Goal: Task Accomplishment & Management: Use online tool/utility

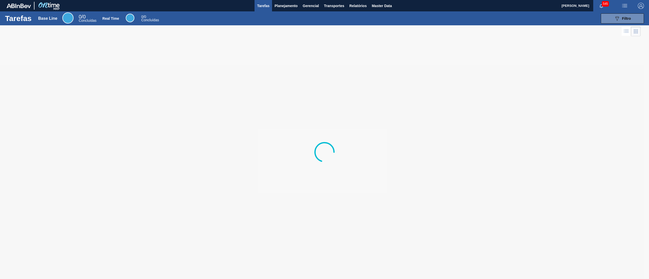
drag, startPoint x: 294, startPoint y: 8, endPoint x: 288, endPoint y: 17, distance: 11.5
click at [294, 8] on span "Planejamento" at bounding box center [285, 6] width 23 height 6
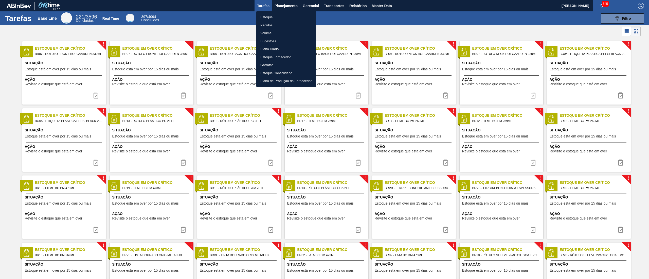
click at [273, 20] on li "Estoque" at bounding box center [286, 17] width 60 height 8
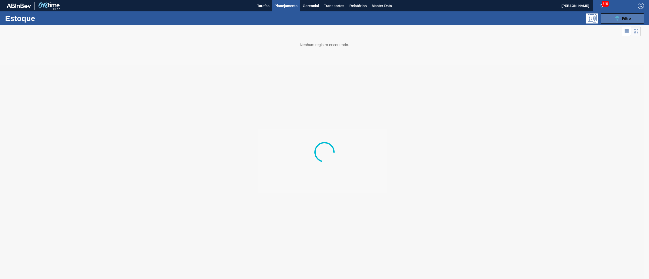
click at [614, 19] on icon "089F7B8B-B2A5-4AFE-B5C0-19BA573D28AC" at bounding box center [617, 18] width 6 height 6
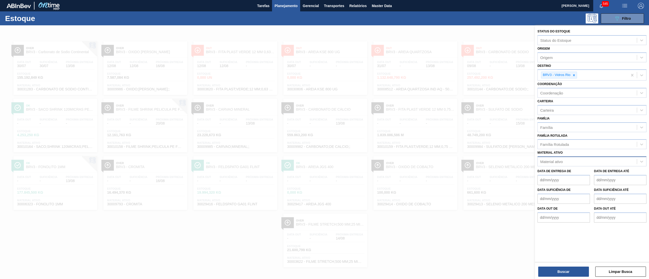
click at [566, 162] on div "Material ativo" at bounding box center [586, 161] width 99 height 7
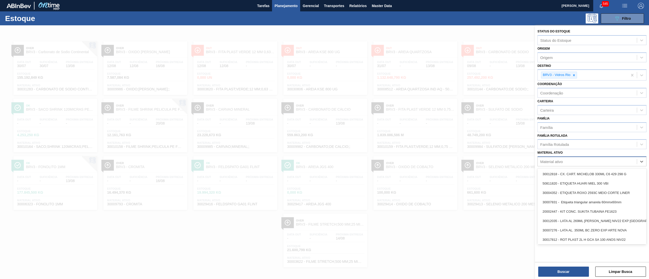
paste ativo "20005594"
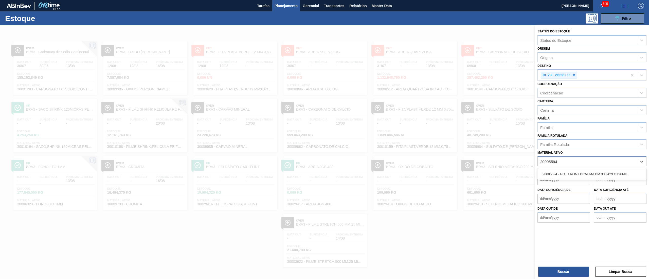
type ativo "20005594"
click at [569, 172] on div "20005594 - ROT FRONT BRAHMA DM 300 429 CX96MIL" at bounding box center [591, 174] width 109 height 9
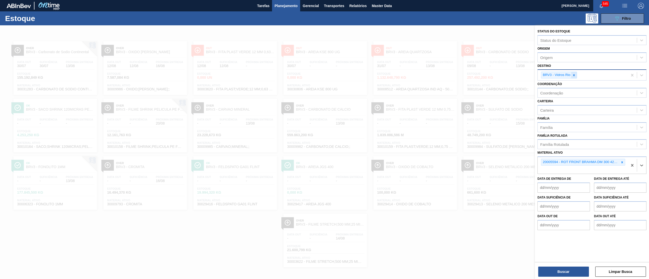
click at [573, 75] on icon at bounding box center [574, 75] width 4 height 4
click at [548, 269] on button "Buscar" at bounding box center [563, 272] width 51 height 10
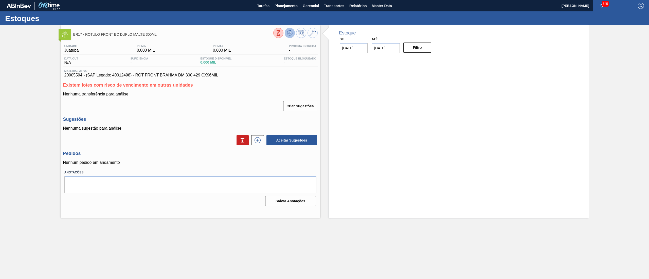
click at [281, 32] on icon at bounding box center [278, 33] width 6 height 6
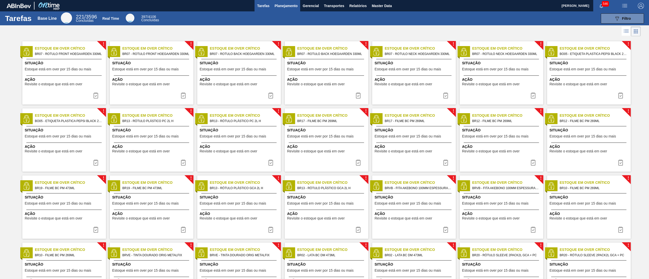
click at [275, 8] on span "Planejamento" at bounding box center [285, 6] width 23 height 6
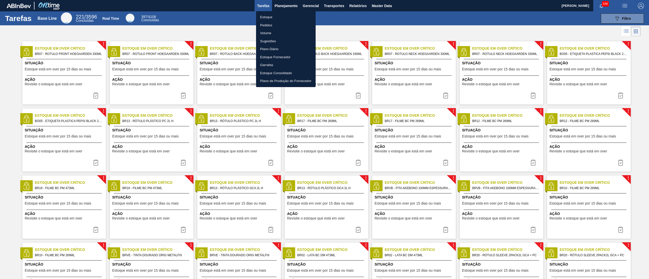
click at [271, 15] on li "Estoque" at bounding box center [286, 17] width 60 height 8
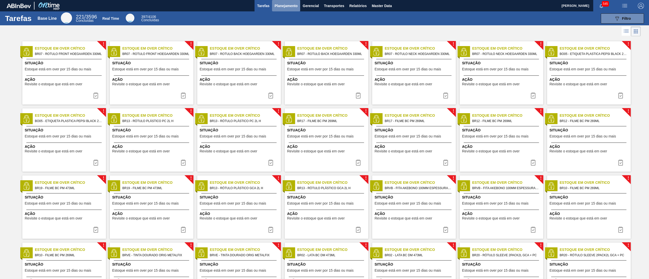
click at [291, 4] on span "Planejamento" at bounding box center [285, 6] width 23 height 6
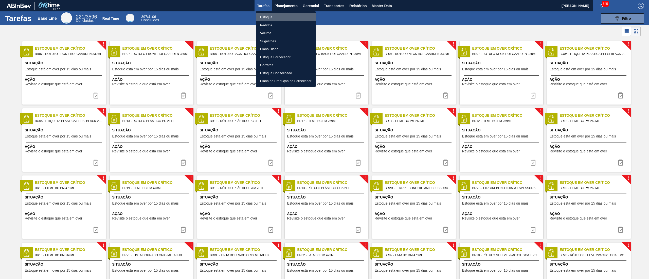
click at [260, 15] on li "Estoque" at bounding box center [286, 17] width 60 height 8
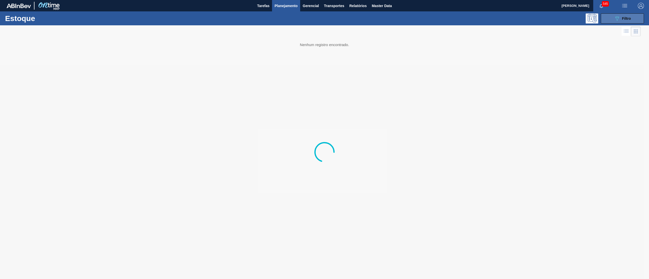
click at [324, 21] on button "089F7B8B-B2A5-4AFE-B5C0-19BA573D28AC Filtro" at bounding box center [622, 18] width 43 height 10
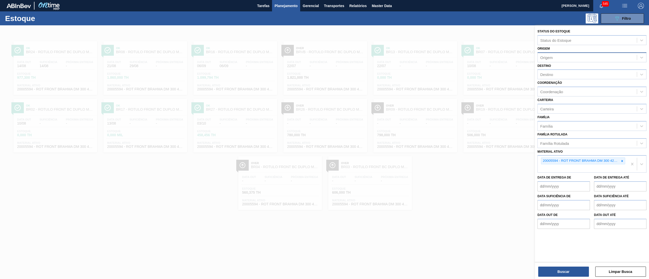
click at [324, 55] on div "Origem" at bounding box center [546, 57] width 12 height 4
type input "bau"
click at [324, 70] on div "294231 (SAP Legado: 380840) - BAUMGARTEN GRAFICA LTDA" at bounding box center [591, 69] width 109 height 9
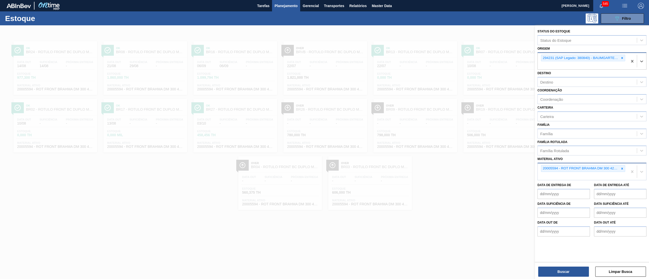
click at [324, 139] on div "20005594 - ROT FRONT BRAHMA DM 300 429 CX96MIL" at bounding box center [582, 171] width 90 height 17
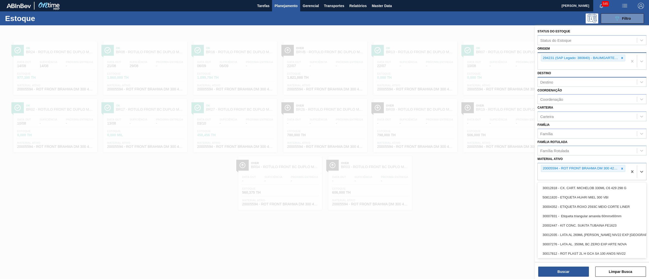
click at [324, 81] on div "Destino" at bounding box center [586, 82] width 99 height 7
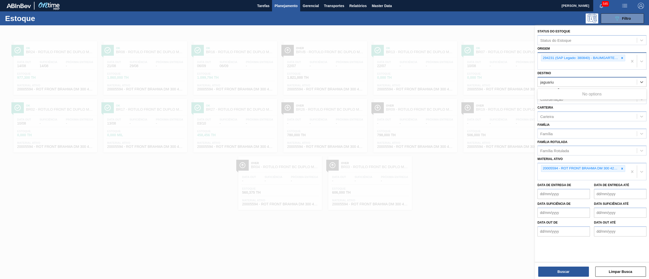
type input "jaguari"
click at [324, 139] on icon at bounding box center [622, 170] width 4 height 4
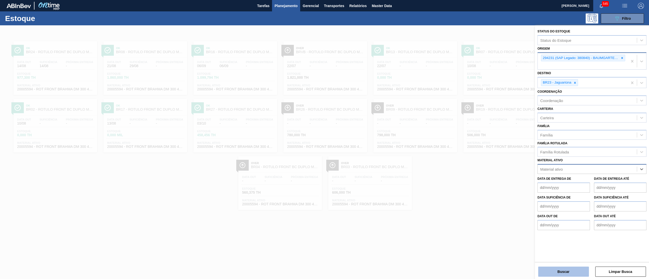
click at [324, 139] on button "Buscar" at bounding box center [563, 272] width 51 height 10
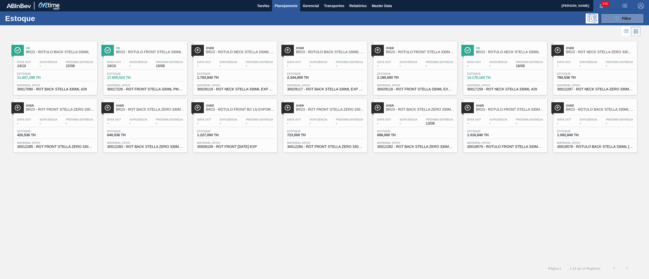
click at [130, 81] on div "Estoque 17.658,024 TH" at bounding box center [145, 76] width 79 height 9
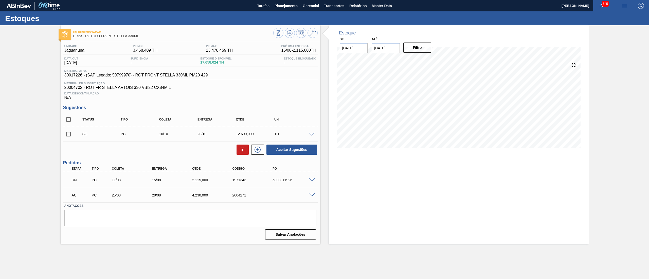
click at [311, 139] on div "RN PC 11/08 15/08 2.115,000 1971343 5800311926" at bounding box center [190, 179] width 254 height 13
click at [310, 139] on span at bounding box center [312, 180] width 6 height 4
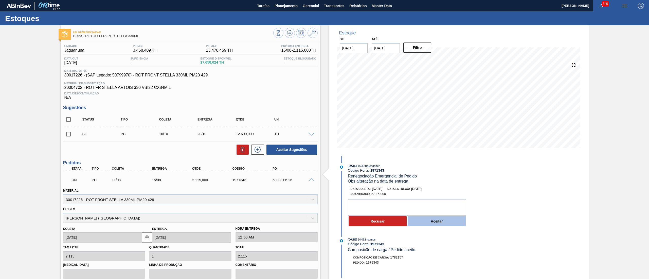
click at [324, 139] on button "Aceitar" at bounding box center [436, 221] width 58 height 10
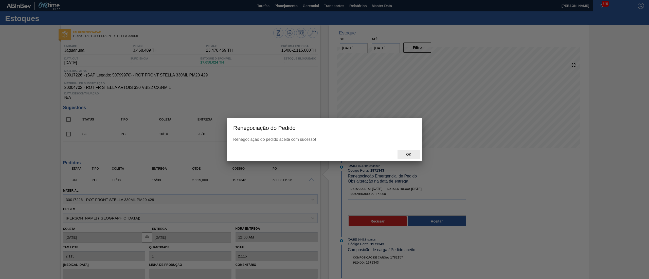
click at [324, 139] on span "Ok" at bounding box center [408, 155] width 13 height 4
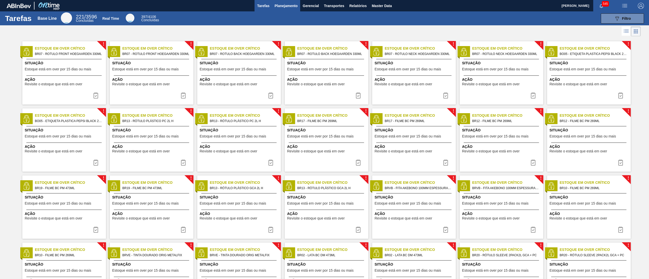
click at [281, 6] on span "Planejamento" at bounding box center [285, 6] width 23 height 6
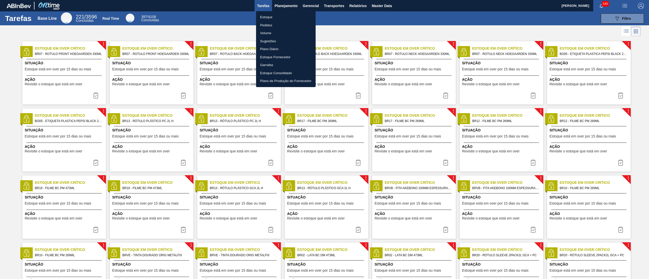
click at [261, 15] on li "Estoque" at bounding box center [286, 17] width 60 height 8
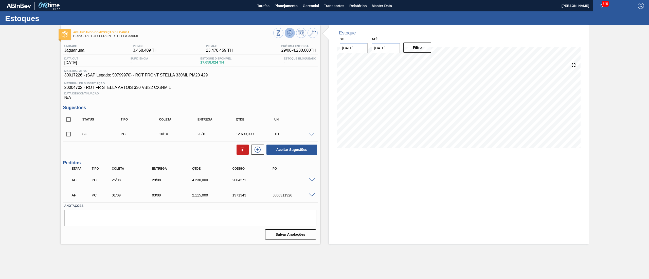
click at [281, 34] on icon at bounding box center [278, 33] width 6 height 6
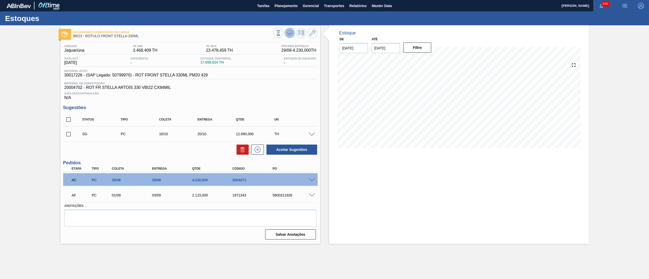
click at [281, 32] on icon at bounding box center [278, 33] width 6 height 6
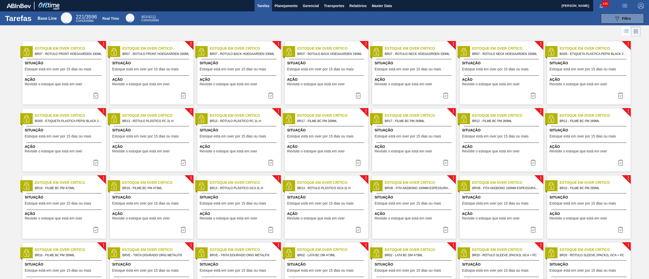
drag, startPoint x: 270, startPoint y: 14, endPoint x: 281, endPoint y: 13, distance: 10.7
click at [276, 14] on div "089F7B8B-B2A5-4AFE-B5C0-19BA573D28AC Filtro" at bounding box center [404, 18] width 484 height 10
click at [281, 13] on div "Tarefas Base Line 221 / 3596 Concluídas Real Time 401 / 4111 Concluídas 089F7B8…" at bounding box center [324, 18] width 649 height 14
click at [281, 6] on span "Planejamento" at bounding box center [285, 6] width 23 height 6
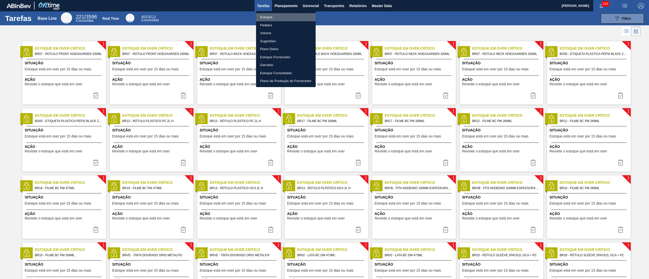
click at [269, 15] on li "Estoque" at bounding box center [286, 17] width 60 height 8
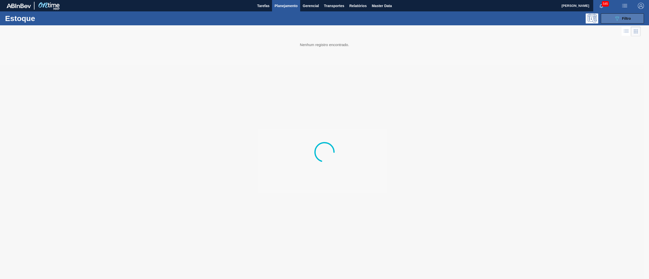
click at [615, 21] on icon "089F7B8B-B2A5-4AFE-B5C0-19BA573D28AC" at bounding box center [617, 18] width 6 height 6
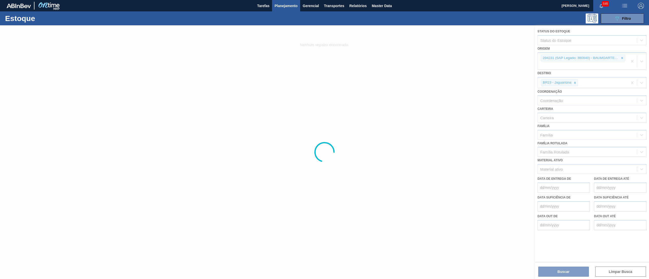
click at [623, 57] on div at bounding box center [324, 152] width 649 height 254
click at [624, 57] on div at bounding box center [324, 152] width 649 height 254
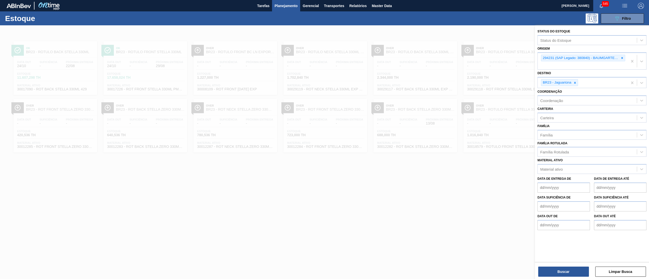
click at [621, 57] on icon at bounding box center [622, 58] width 4 height 4
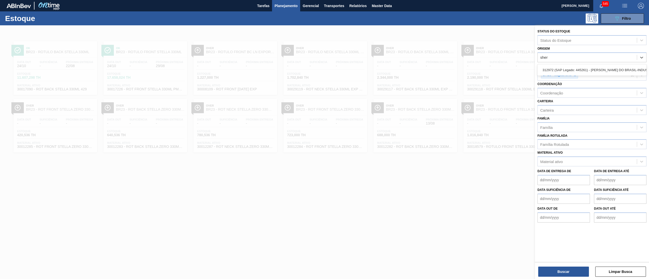
type input "sherw"
click at [556, 69] on div "312972 (SAP Legado: 445261) - SHERWIN-WILLIAMS DO BRASIL-INDUSTRIA E COMERCIO L…" at bounding box center [591, 69] width 109 height 9
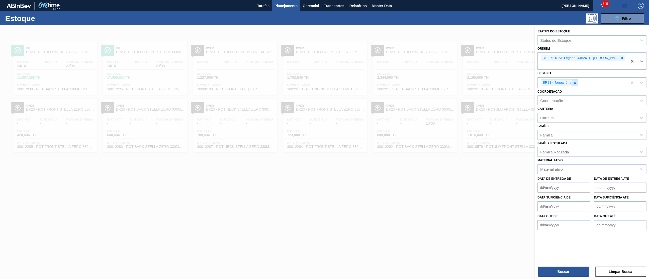
click at [576, 84] on icon at bounding box center [575, 83] width 4 height 4
click at [554, 269] on button "Buscar" at bounding box center [563, 272] width 51 height 10
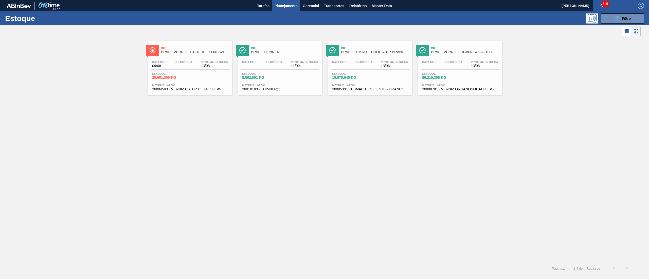
click at [177, 74] on span "Estoque" at bounding box center [169, 73] width 35 height 3
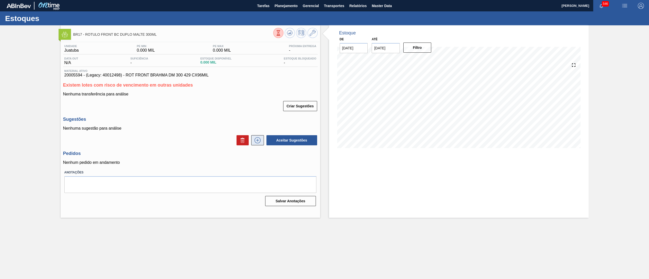
click at [258, 141] on icon at bounding box center [257, 140] width 8 height 6
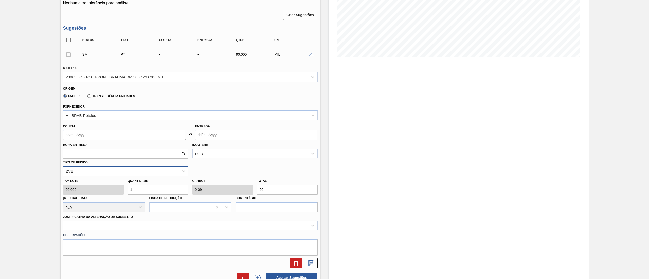
scroll to position [152, 0]
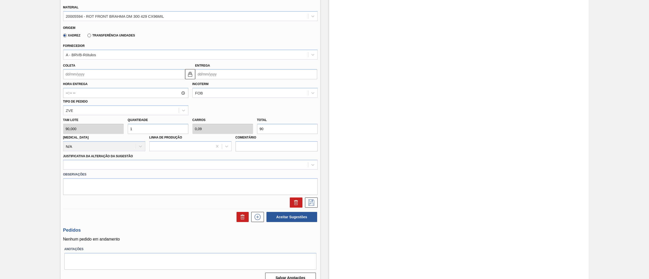
click at [89, 30] on div "Xadrez Transferência Unidades" at bounding box center [188, 35] width 250 height 10
click at [87, 38] on div "Xadrez Transferência Unidades" at bounding box center [98, 35] width 74 height 9
click at [91, 36] on label "Transferência Unidades" at bounding box center [110, 36] width 47 height 4
click at [87, 36] on input "Transferência Unidades" at bounding box center [87, 36] width 0 height 0
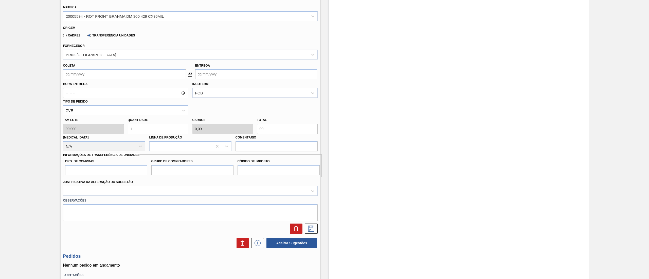
click at [91, 58] on div "BR02-[GEOGRAPHIC_DATA]" at bounding box center [185, 54] width 245 height 7
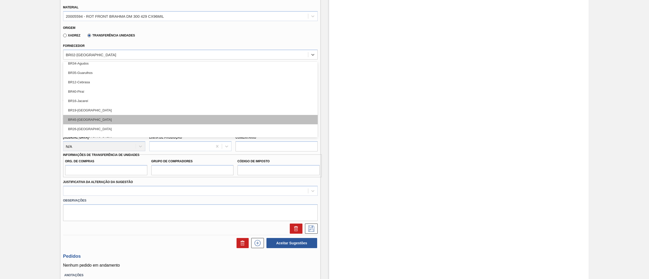
scroll to position [66, 0]
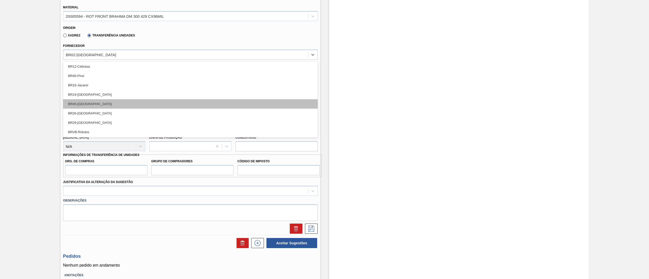
click at [110, 120] on div "BR29-[GEOGRAPHIC_DATA]" at bounding box center [190, 122] width 254 height 9
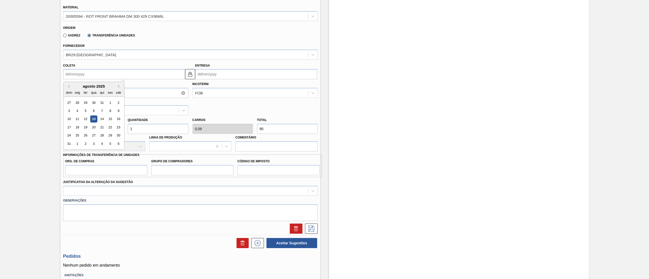
click at [90, 72] on input "Coleta" at bounding box center [124, 74] width 122 height 10
click at [102, 120] on div "14" at bounding box center [101, 119] width 7 height 7
type input "[DATE]"
click at [90, 74] on input "[DATE]" at bounding box center [124, 74] width 122 height 10
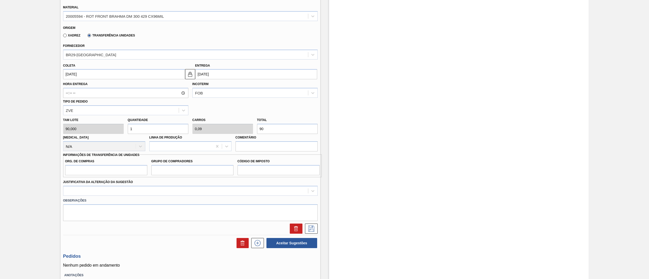
click at [32, 110] on div "BR17 - RÓTULO FRONT BC DUPLO MALTE 300ML Unidade Juatuba PE MIN 0,000 MIL PE MA…" at bounding box center [324, 93] width 649 height 440
click at [148, 130] on input "1" at bounding box center [158, 129] width 61 height 10
click at [218, 127] on div "Tam lote 90,000 Quantidade 1 Carros 0,09 Total 90 Doca N/A Linha de Produção Co…" at bounding box center [190, 133] width 258 height 36
type input "0,033"
type input "0,003"
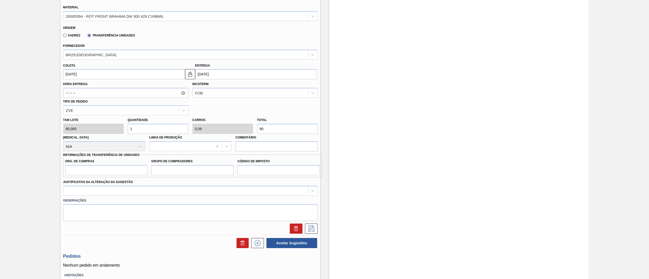
type input "3"
type input "0,333"
type input "0,03"
type input "30"
type input "3,333"
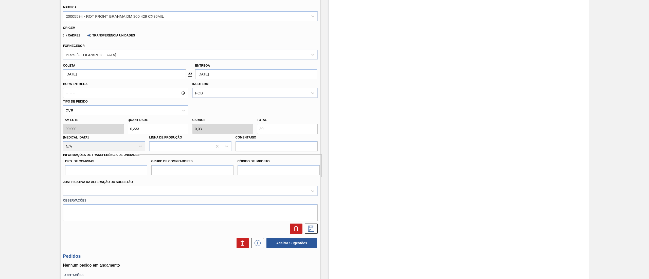
type input "0,3"
type input "300"
click at [90, 167] on input "Org. de Compras" at bounding box center [106, 170] width 82 height 10
type input "BR00"
click at [166, 174] on input "Grupo de Compradores" at bounding box center [192, 170] width 82 height 10
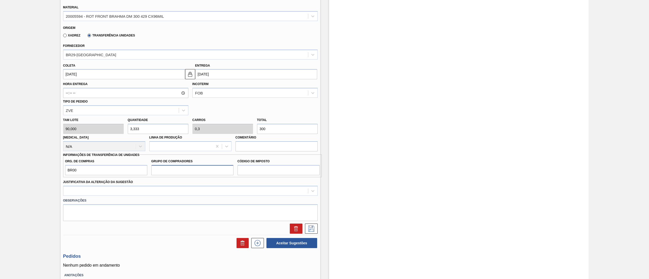
type input "A01"
click at [243, 173] on input "Código de Imposto" at bounding box center [278, 170] width 82 height 10
type input "I1"
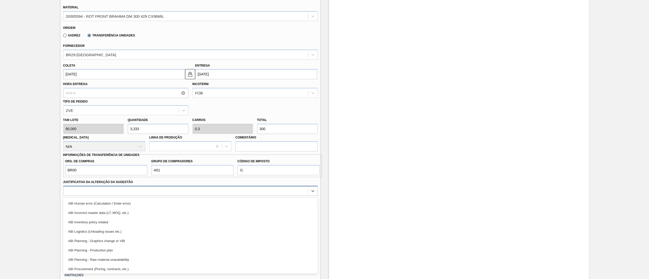
click at [106, 195] on div at bounding box center [190, 191] width 254 height 10
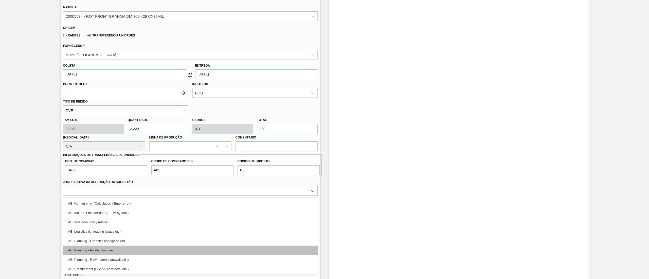
click at [91, 250] on div "ABI Planning - Production plan" at bounding box center [190, 250] width 254 height 9
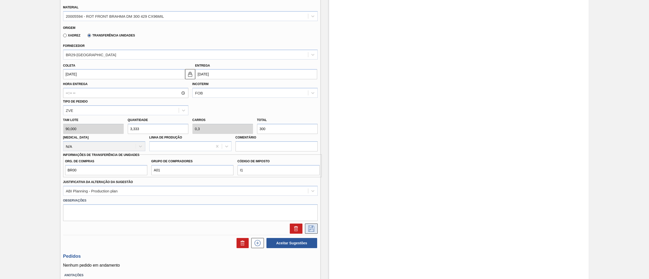
click at [310, 231] on icon at bounding box center [311, 229] width 8 height 6
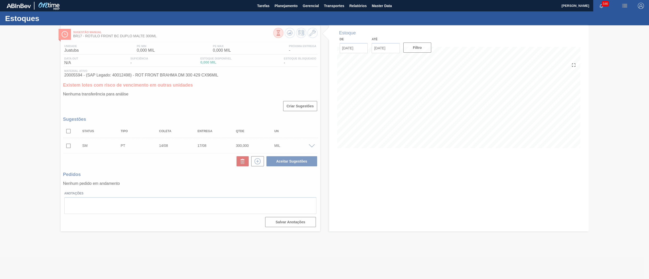
scroll to position [0, 0]
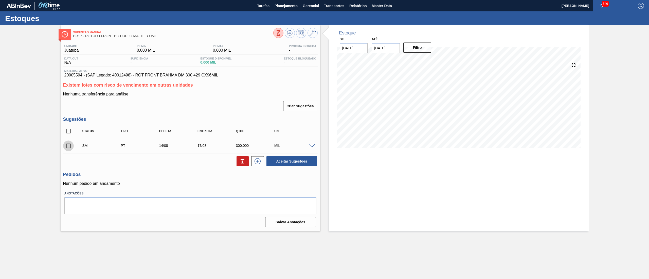
click at [71, 146] on input "checkbox" at bounding box center [68, 146] width 11 height 11
click at [309, 164] on button "Aceitar Sugestões" at bounding box center [291, 161] width 51 height 10
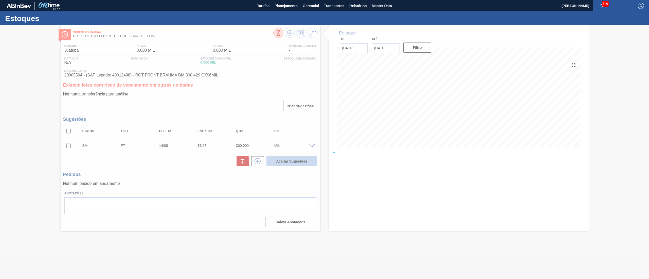
checkbox input "false"
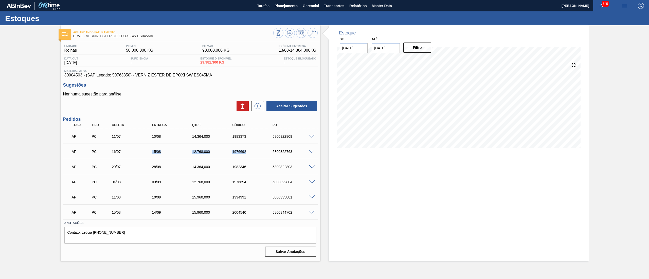
drag, startPoint x: 142, startPoint y: 151, endPoint x: 269, endPoint y: 153, distance: 127.0
click at [269, 153] on div "AF PC 16/07 15/08 12.768,000 1976692 5800322763" at bounding box center [188, 151] width 241 height 10
drag, startPoint x: 73, startPoint y: 215, endPoint x: 298, endPoint y: 214, distance: 224.3
click at [298, 214] on div "AF PC 15/08 14/09 15.960,000 2004540 5800344702" at bounding box center [188, 212] width 241 height 10
click at [32, 169] on div "Aguardando Faturamento BRVE - VERNIZ ESTER DE EPOXI SW ES045MA Unidade Rolhas P…" at bounding box center [324, 143] width 649 height 236
